Goal: Navigation & Orientation: Understand site structure

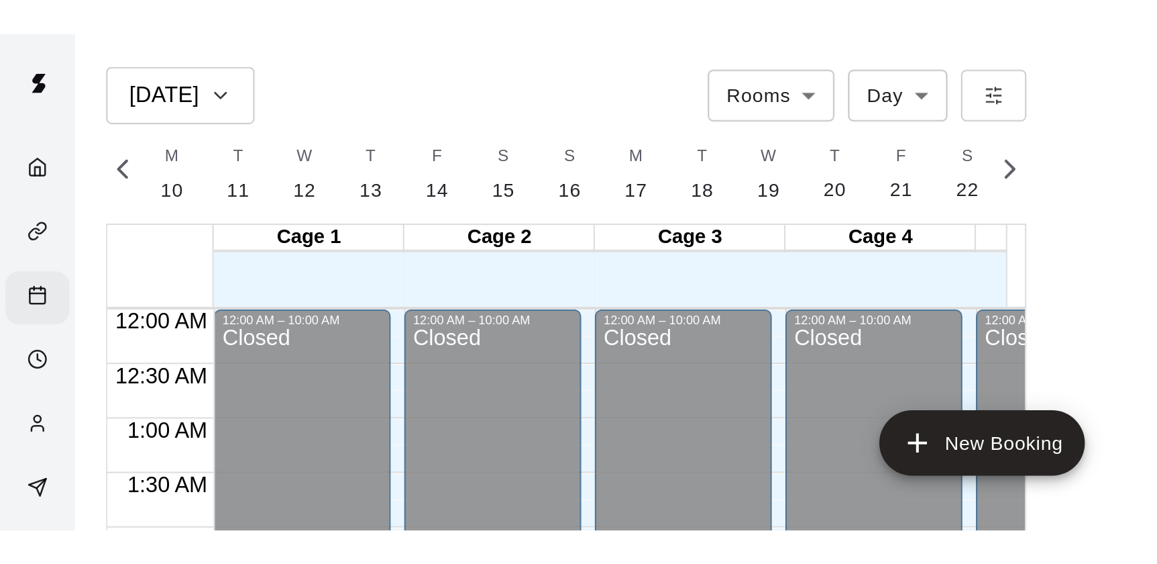
scroll to position [512, 0]
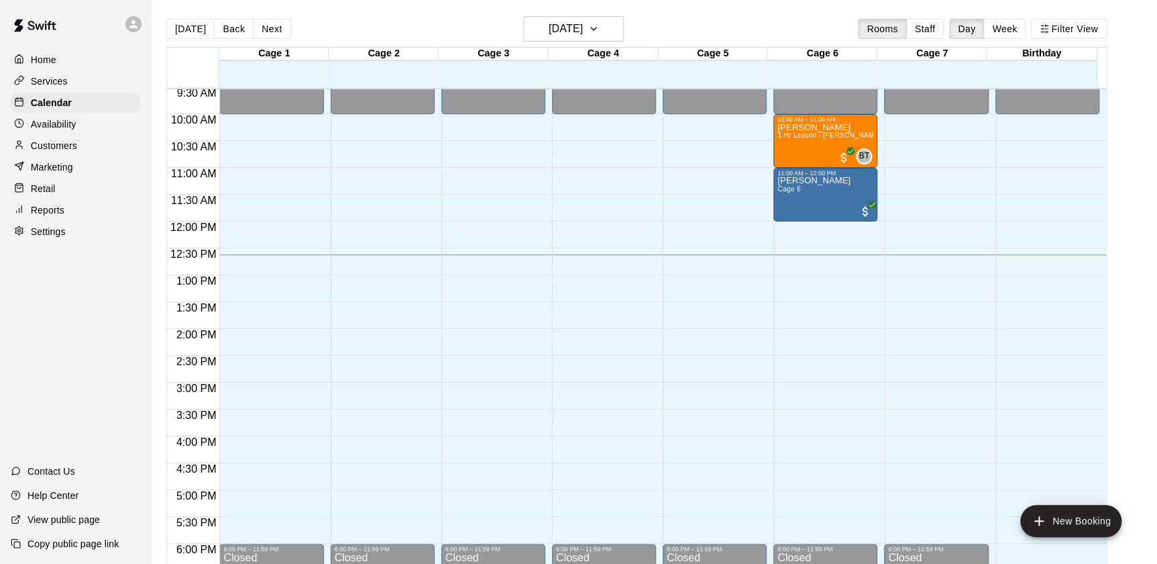
click at [57, 150] on p "Customers" at bounding box center [54, 145] width 46 height 13
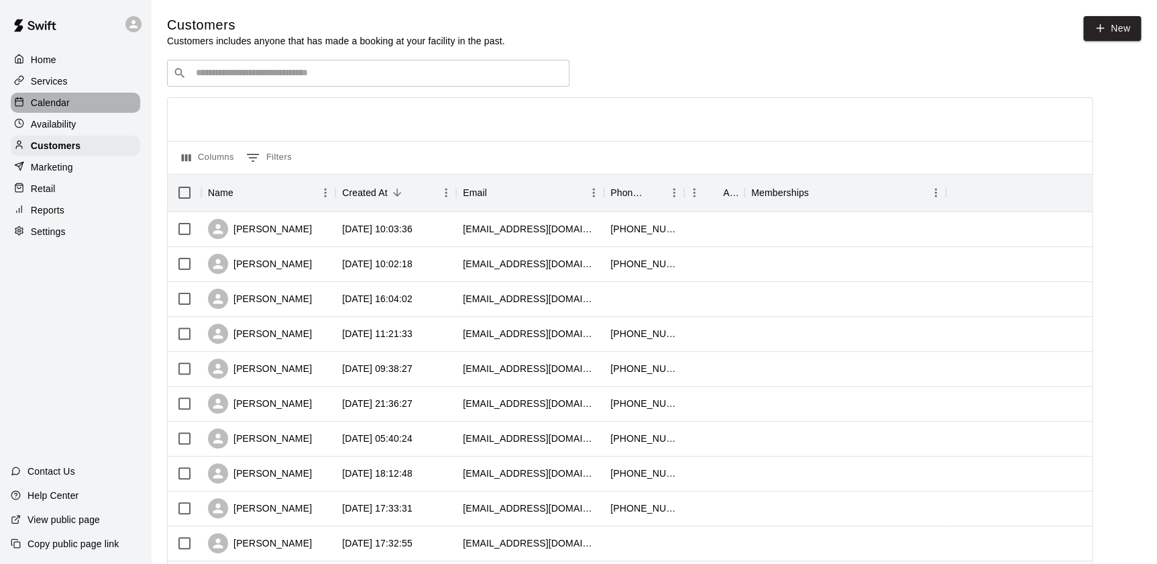
click at [64, 101] on p "Calendar" at bounding box center [50, 102] width 39 height 13
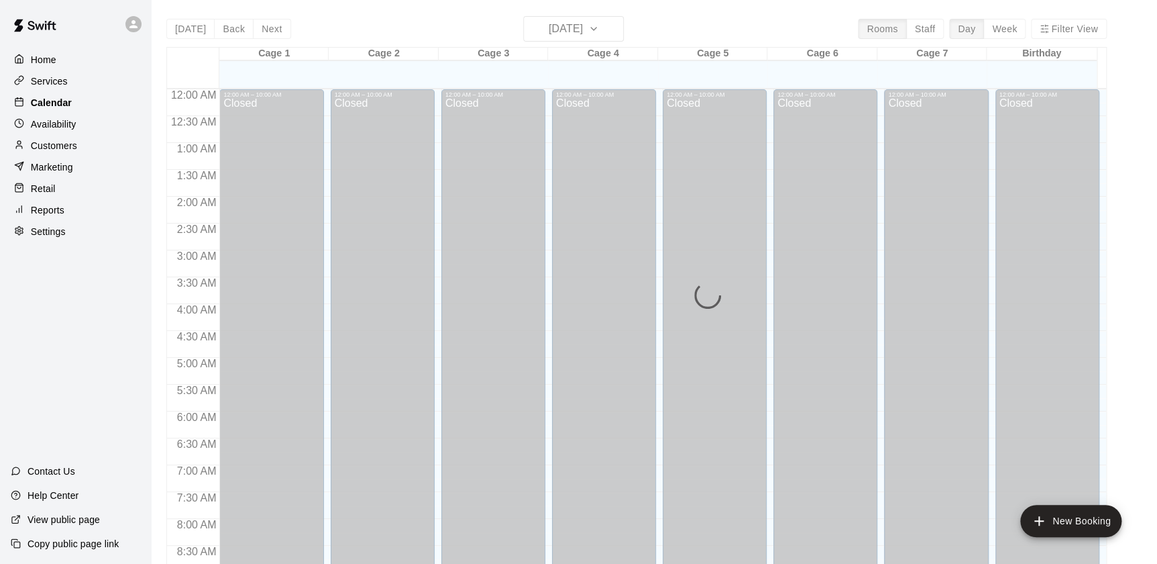
scroll to position [678, 0]
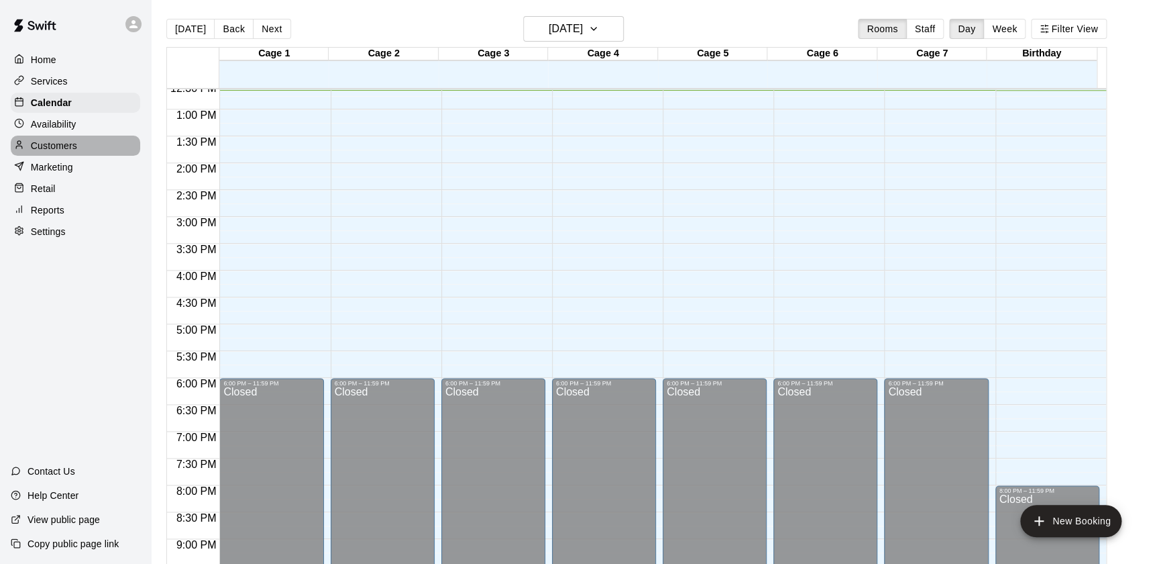
click at [70, 141] on p "Customers" at bounding box center [54, 145] width 46 height 13
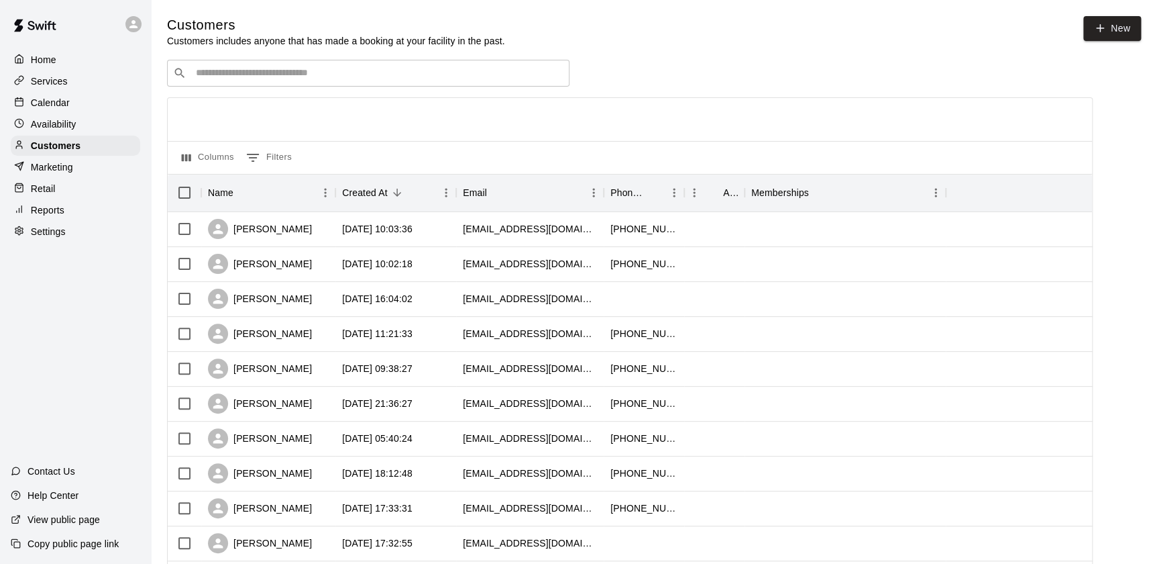
click at [46, 60] on p "Home" at bounding box center [43, 59] width 25 height 13
